Goal: Task Accomplishment & Management: Manage account settings

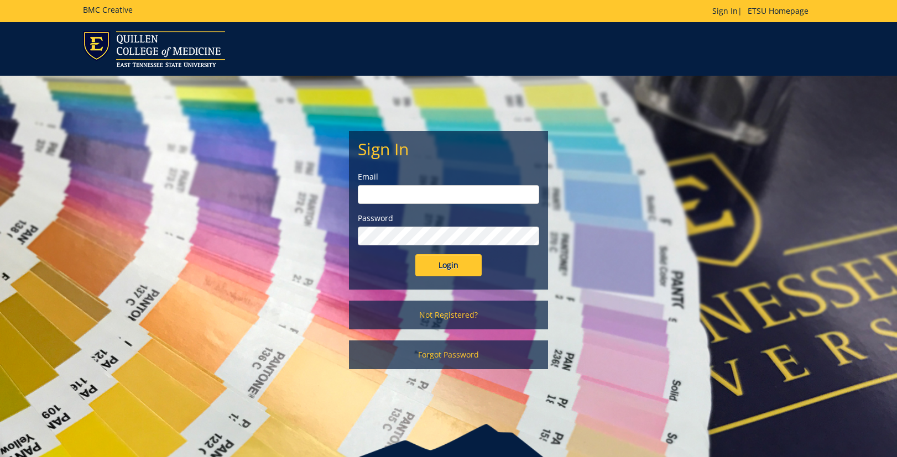
click at [438, 197] on input "email" at bounding box center [448, 194] width 181 height 19
type input "[EMAIL_ADDRESS][DOMAIN_NAME]"
click at [456, 263] on input "Login" at bounding box center [448, 265] width 66 height 22
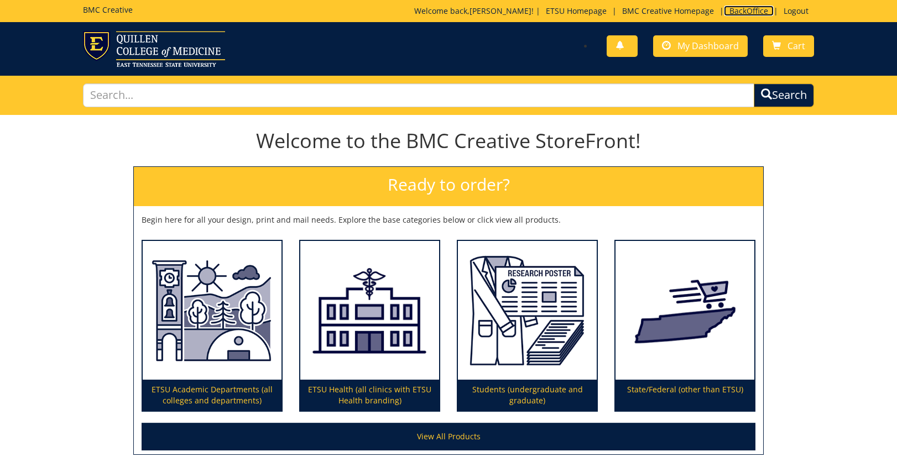
click at [755, 9] on link "BackOffice" at bounding box center [749, 11] width 50 height 11
